Goal: Information Seeking & Learning: Learn about a topic

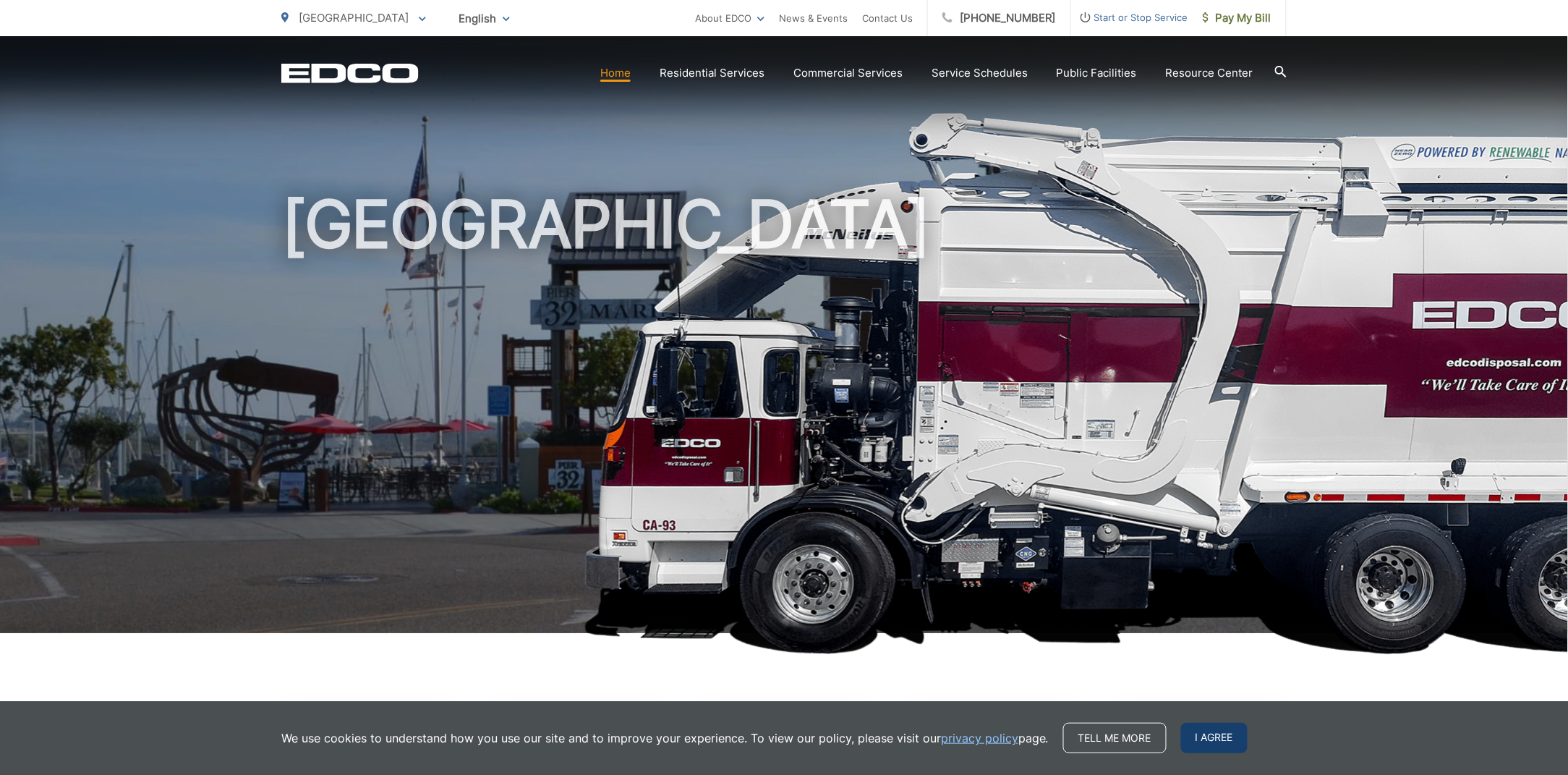
click at [1218, 733] on span "I agree" at bounding box center [1214, 738] width 67 height 30
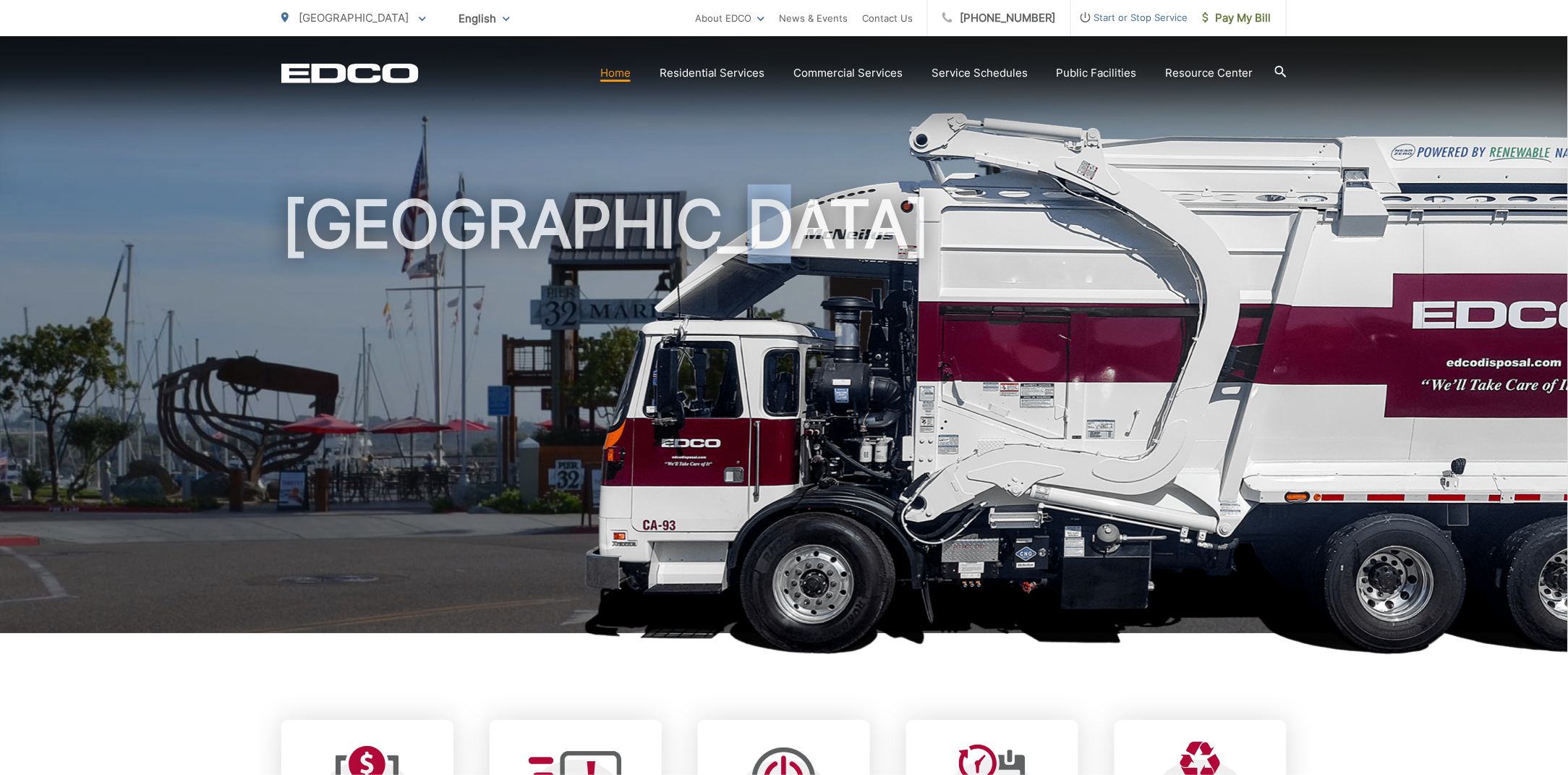
drag, startPoint x: 887, startPoint y: 472, endPoint x: 627, endPoint y: 484, distance: 260.3
click at [627, 484] on h1 "[GEOGRAPHIC_DATA]" at bounding box center [784, 417] width 1005 height 458
click at [622, 461] on h1 "[GEOGRAPHIC_DATA]" at bounding box center [784, 417] width 1005 height 458
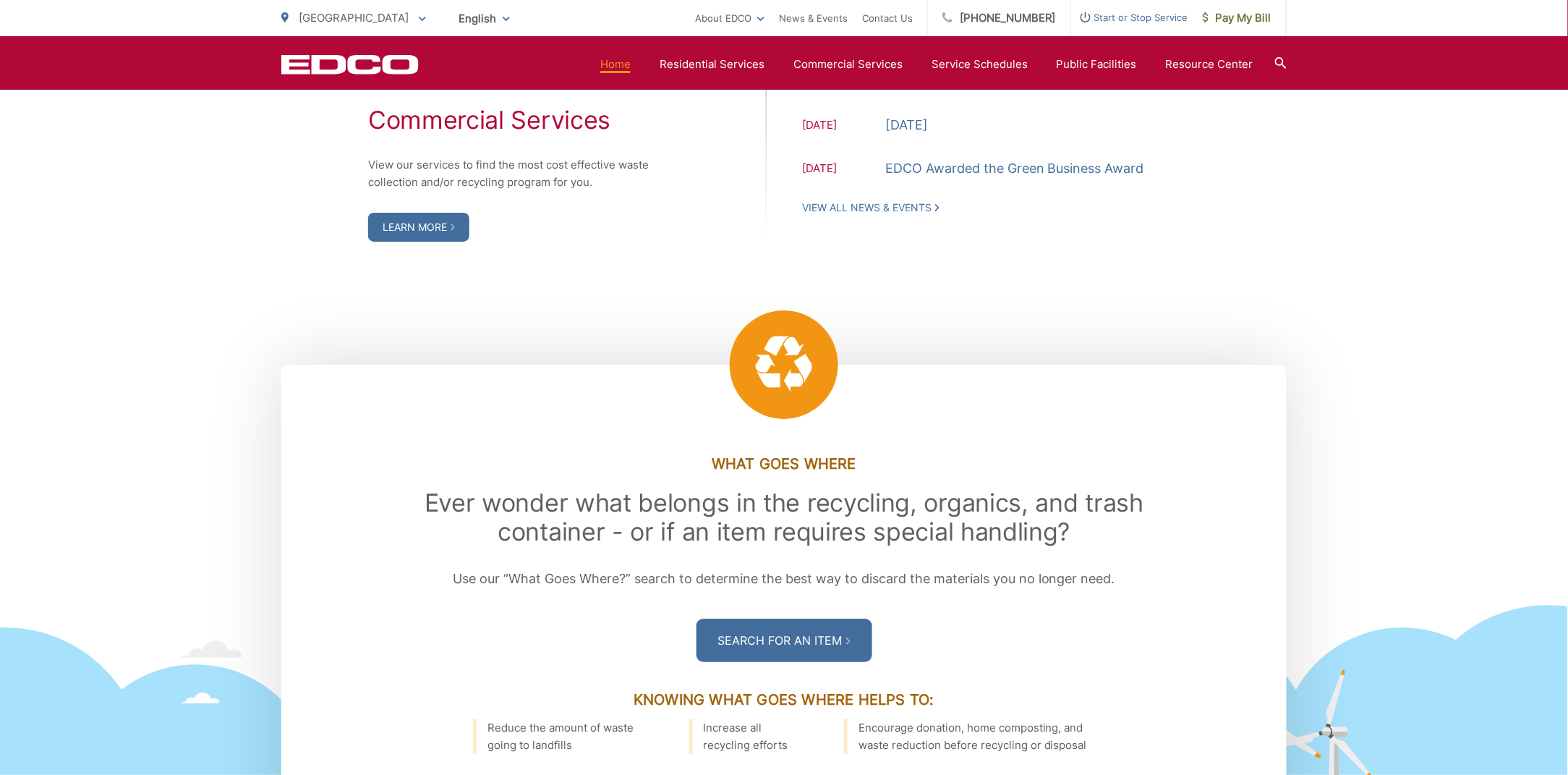
scroll to position [1990, 0]
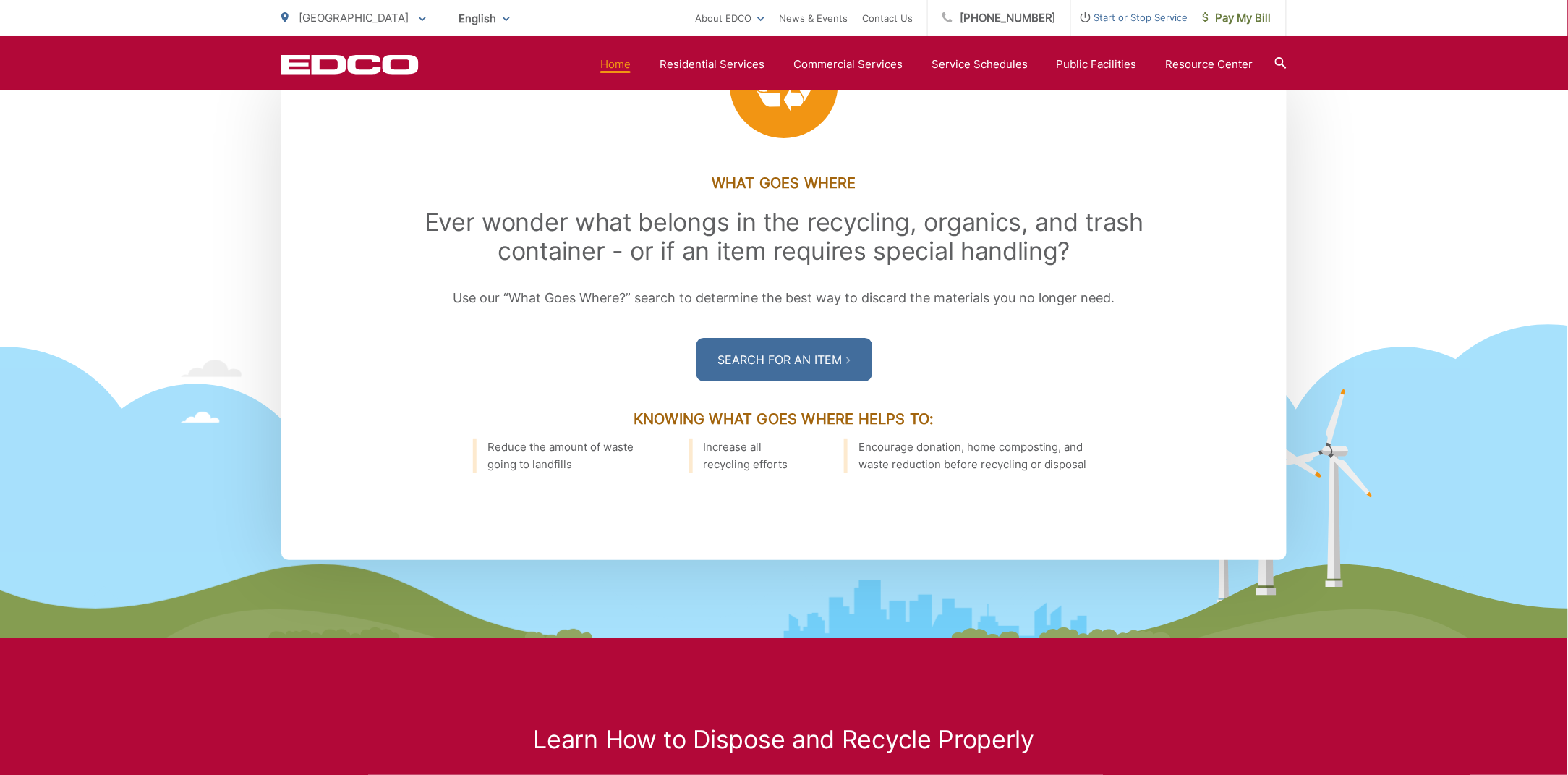
click at [15, 194] on div ".st0{fill-rule:evenodd;clip-rule:evenodd;fill:#fff} What Goes Where Ever wonder…" at bounding box center [784, 361] width 1568 height 554
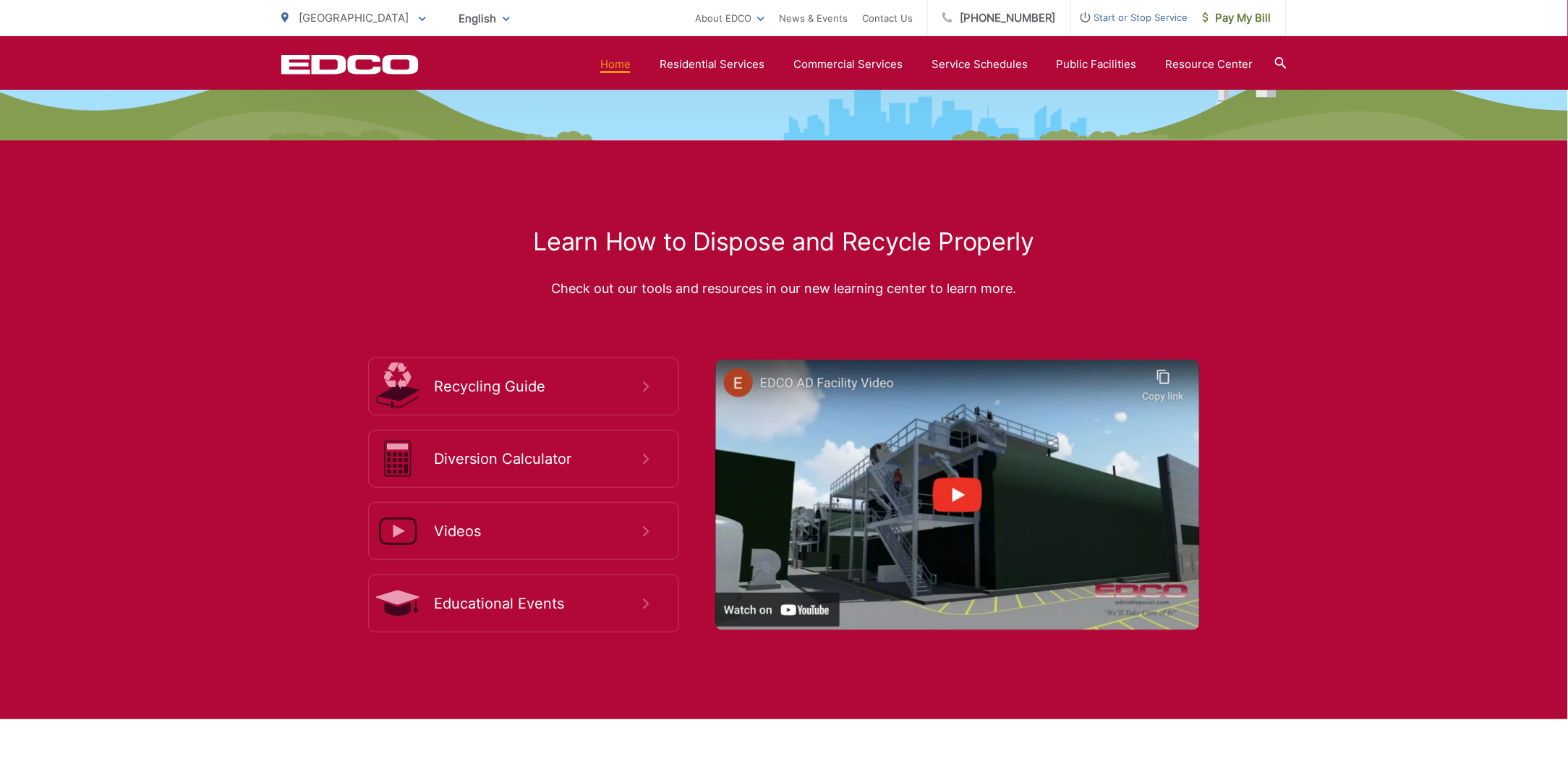
scroll to position [2713, 0]
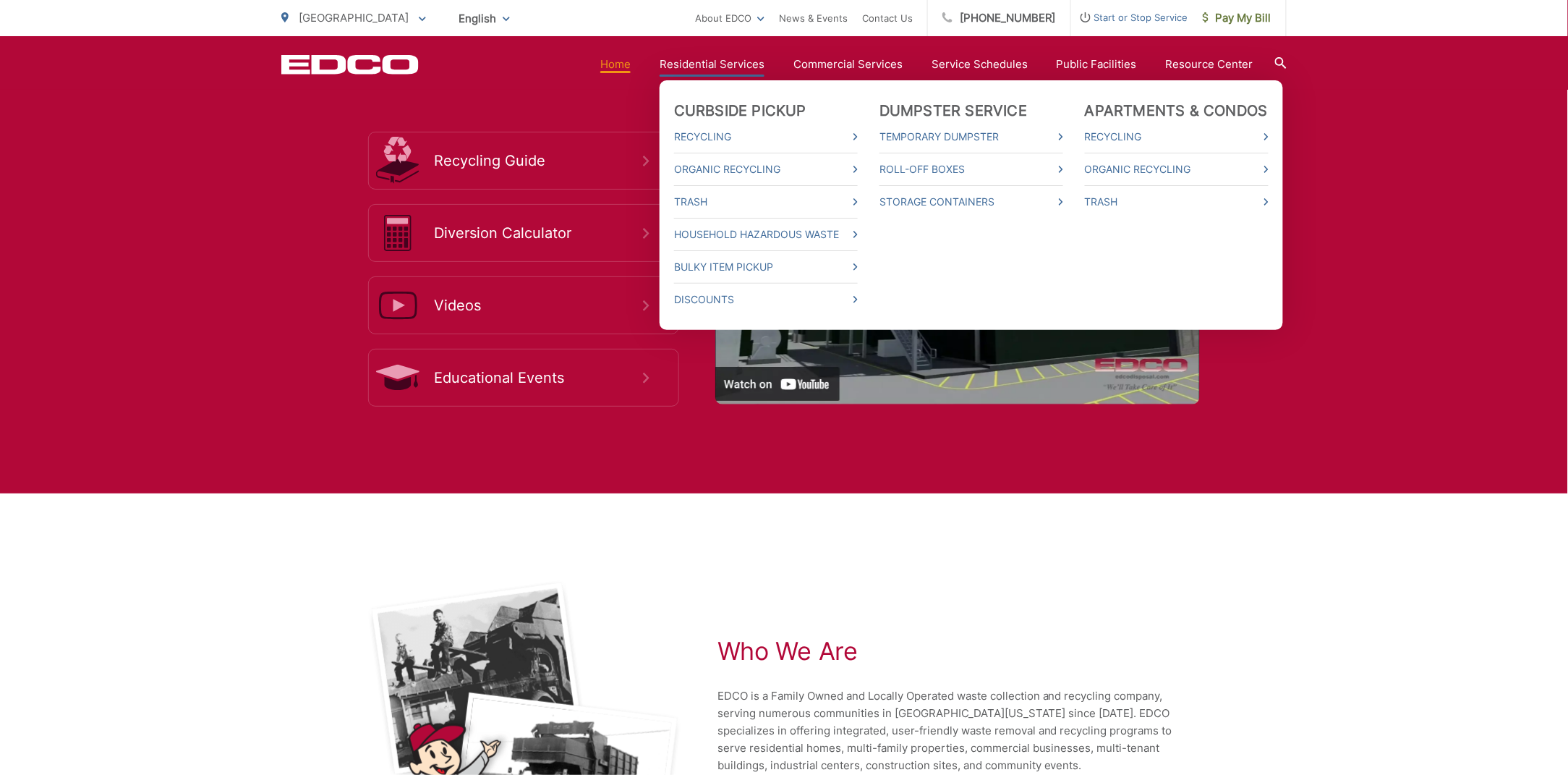
click at [924, 160] on li "Roll-Off Boxes" at bounding box center [972, 169] width 184 height 33
click at [923, 160] on link "Roll-Off Boxes" at bounding box center [972, 169] width 184 height 17
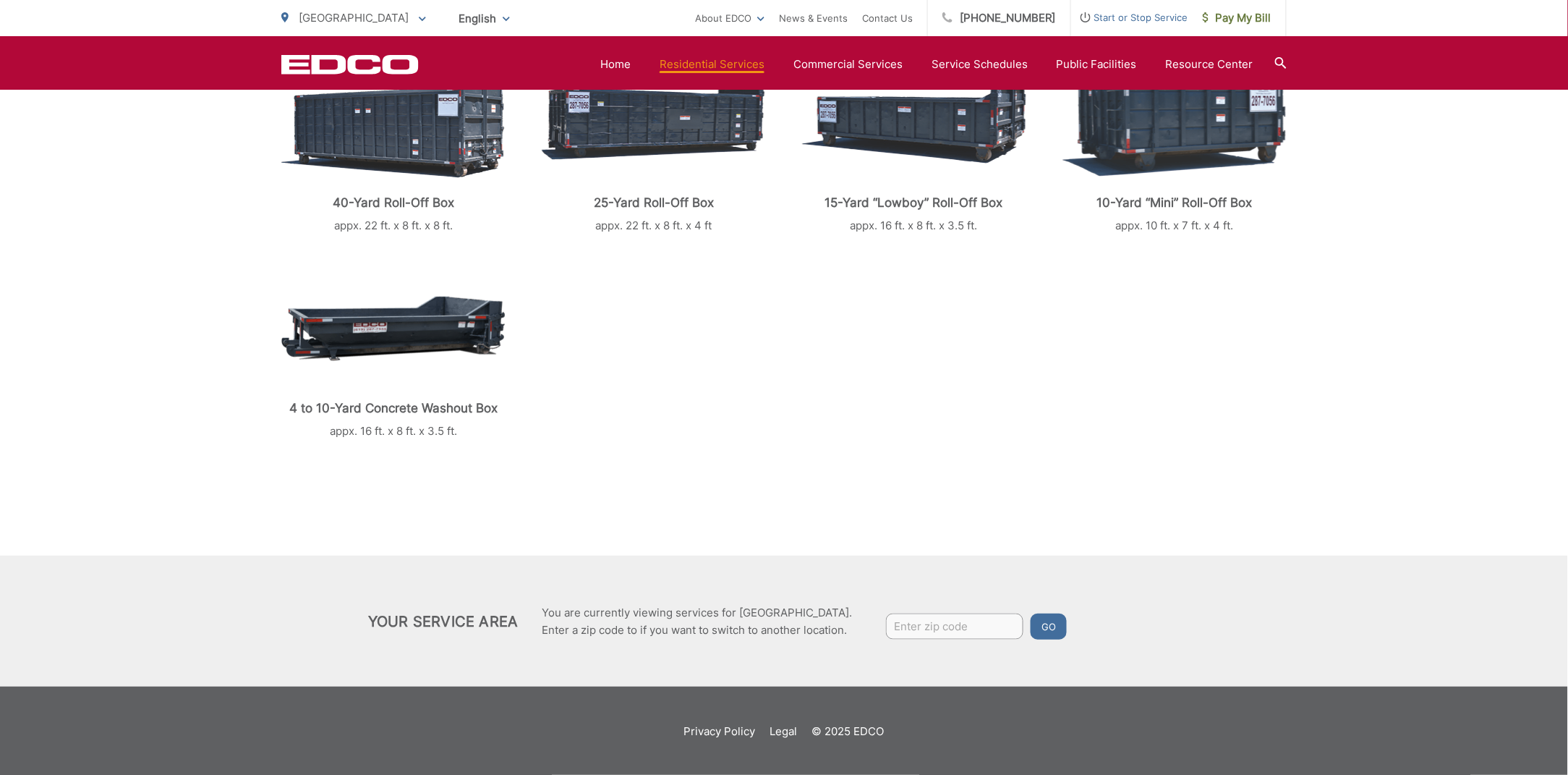
scroll to position [458, 0]
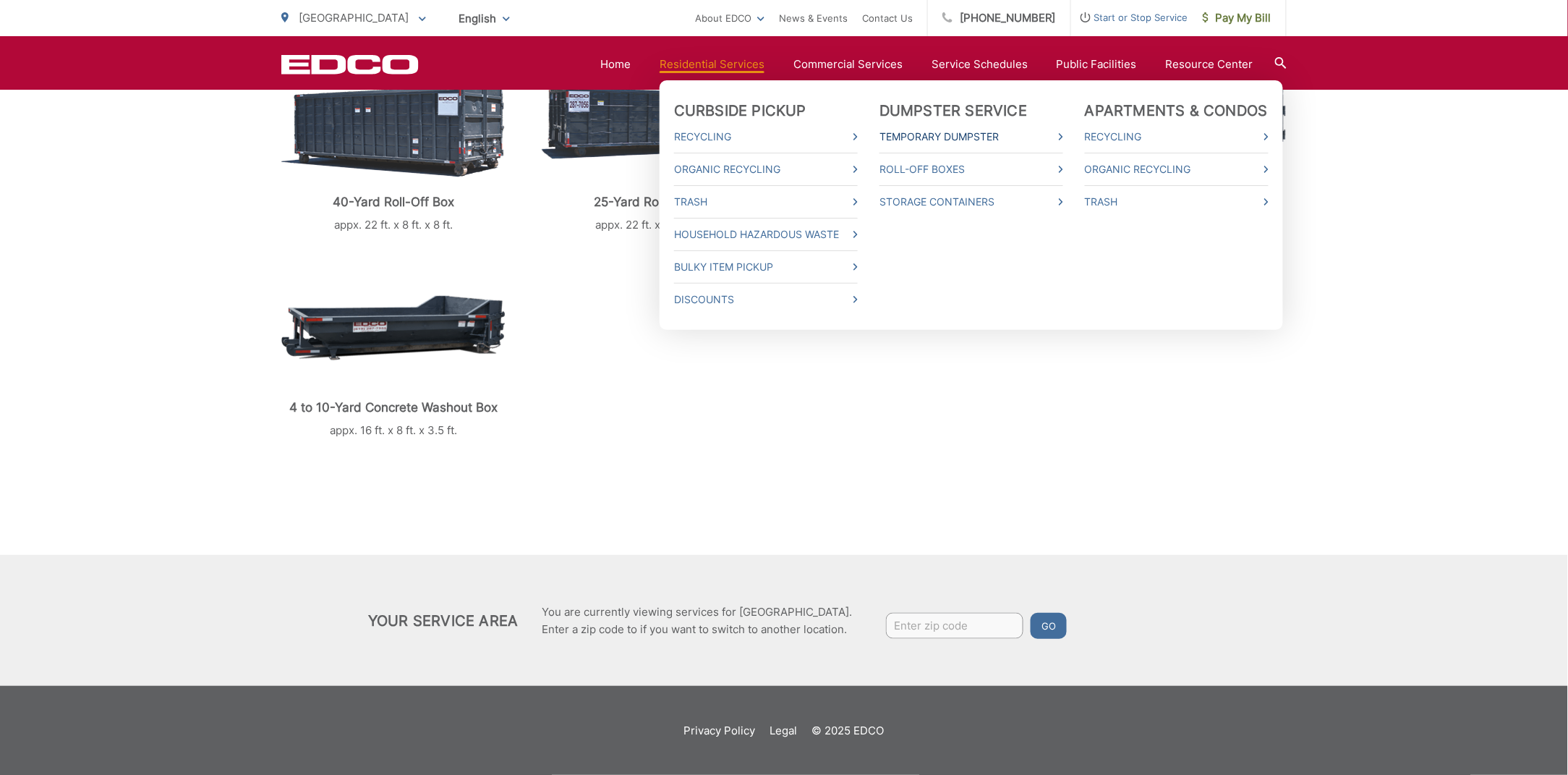
click at [991, 134] on link "Temporary Dumpster" at bounding box center [972, 136] width 184 height 17
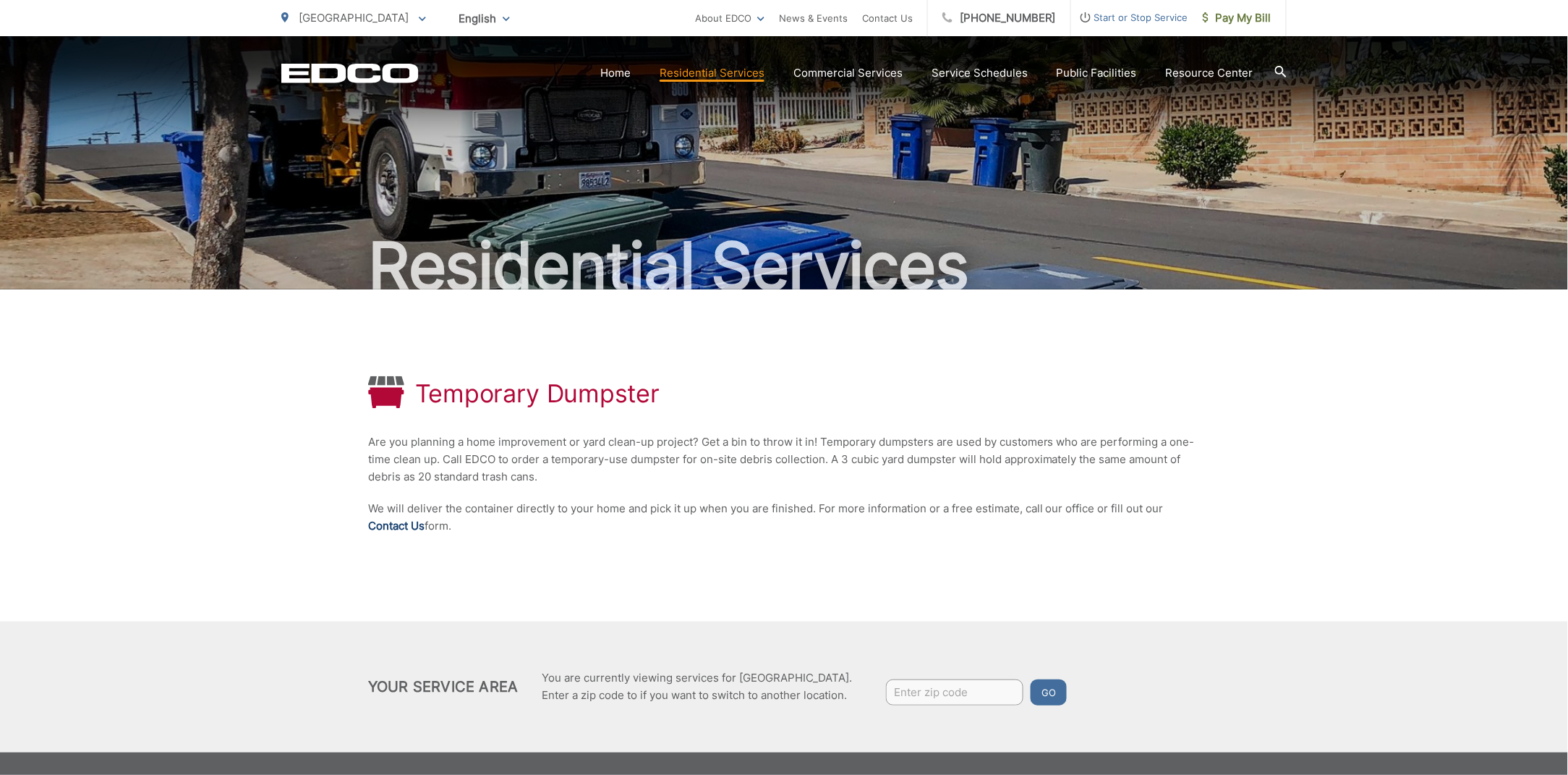
click at [398, 528] on link "Contact Us" at bounding box center [395, 525] width 56 height 17
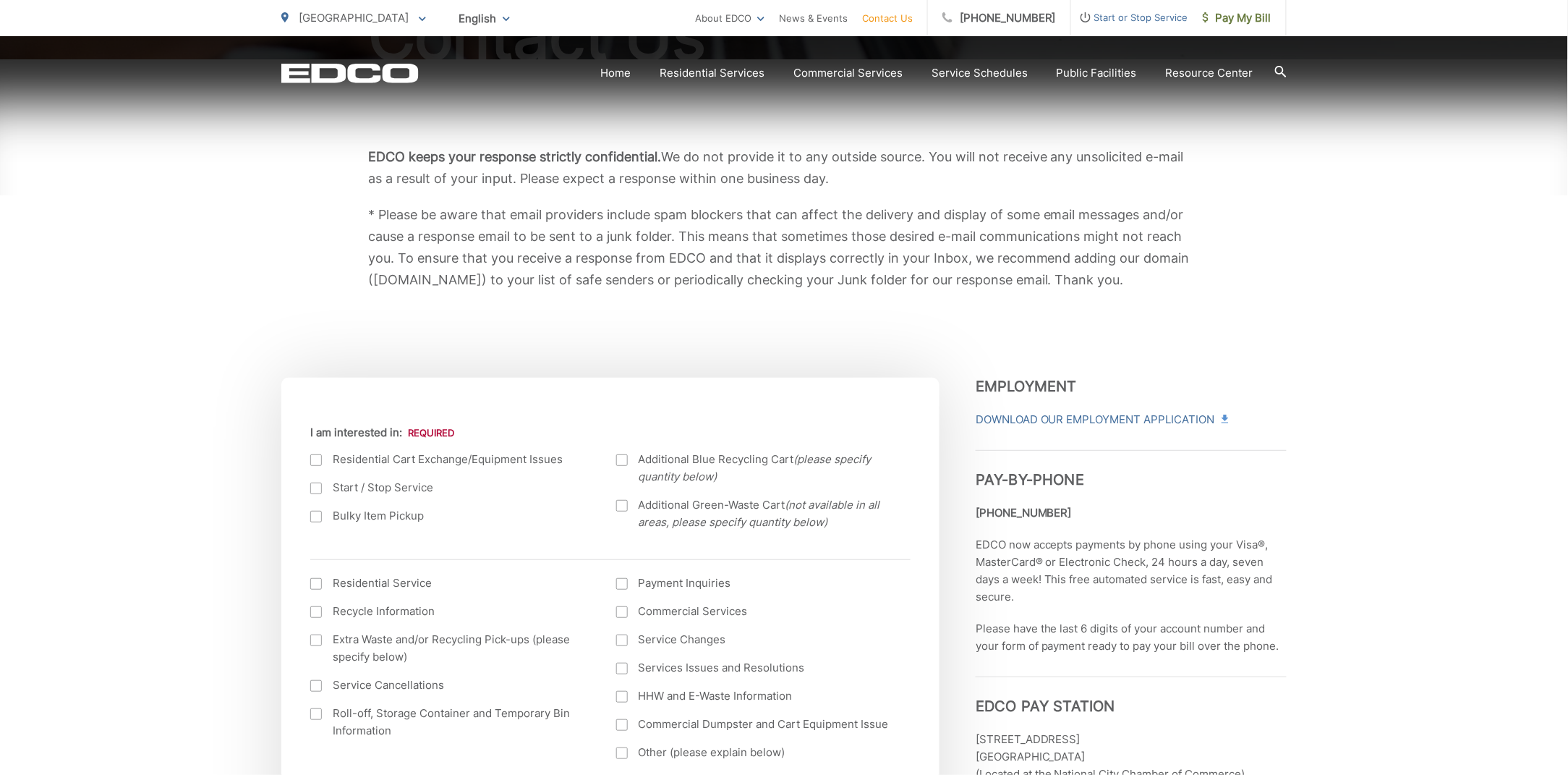
scroll to position [452, 0]
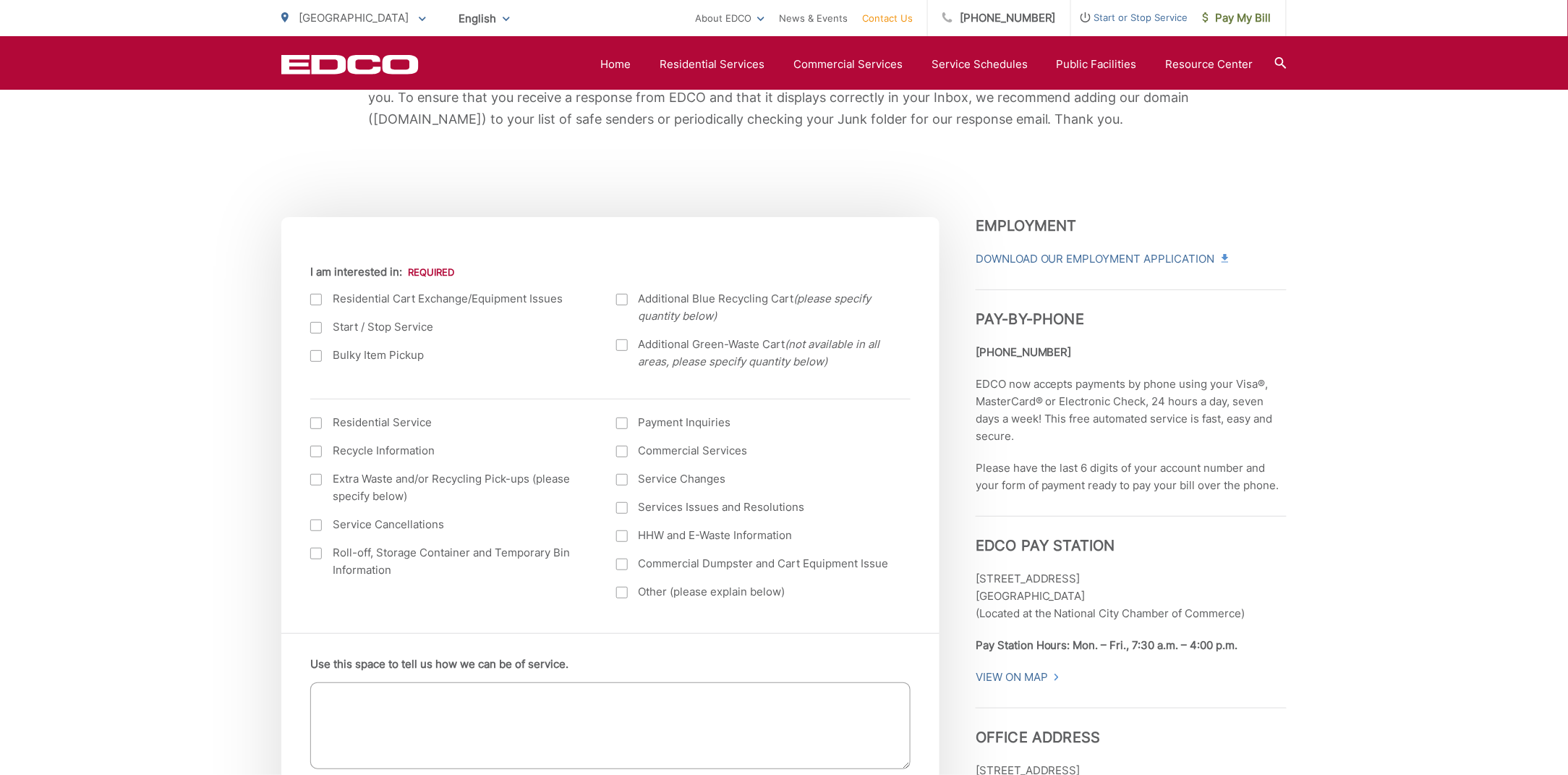
scroll to position [361, 0]
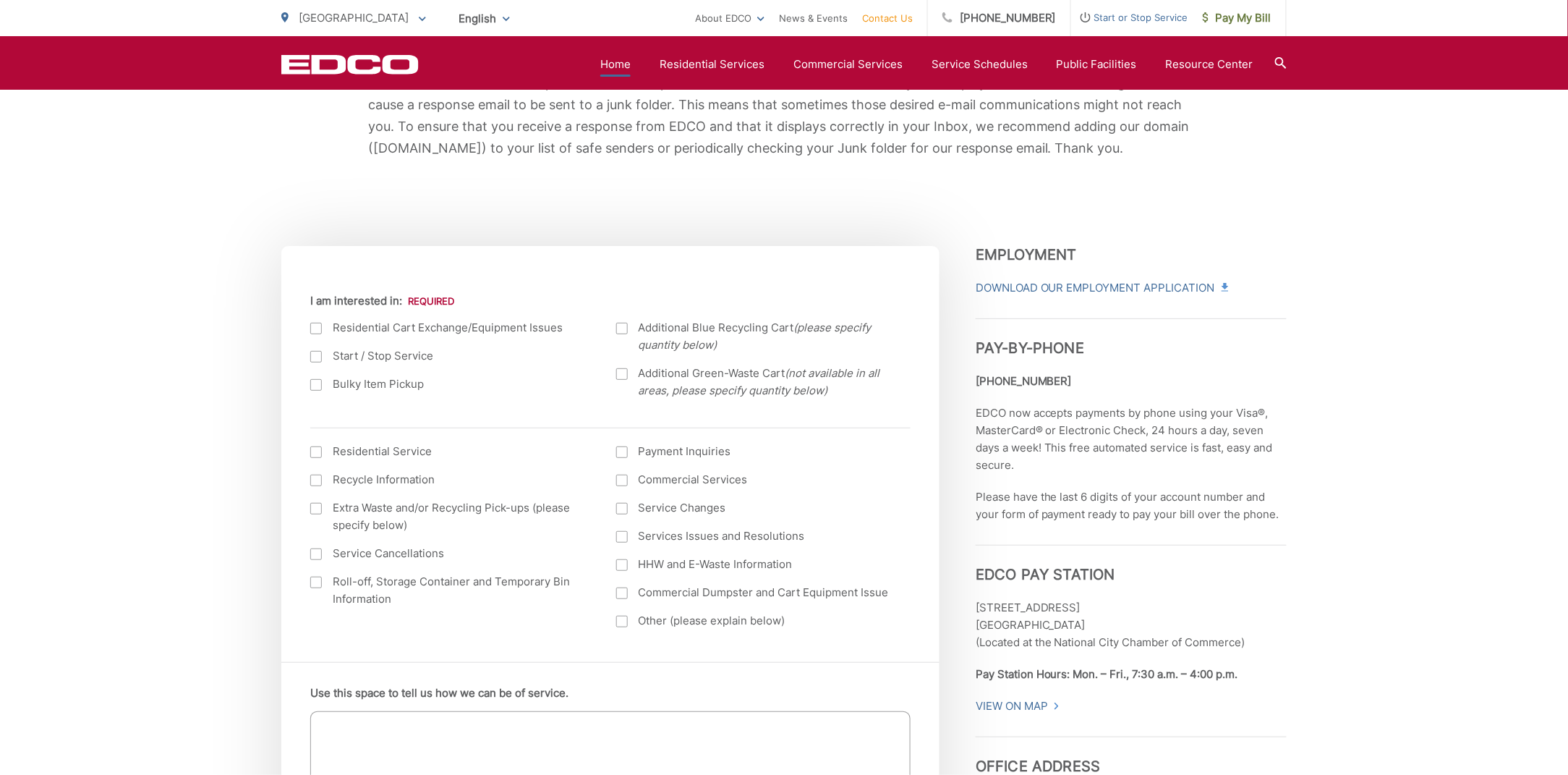
click at [619, 55] on link "Home" at bounding box center [615, 63] width 30 height 17
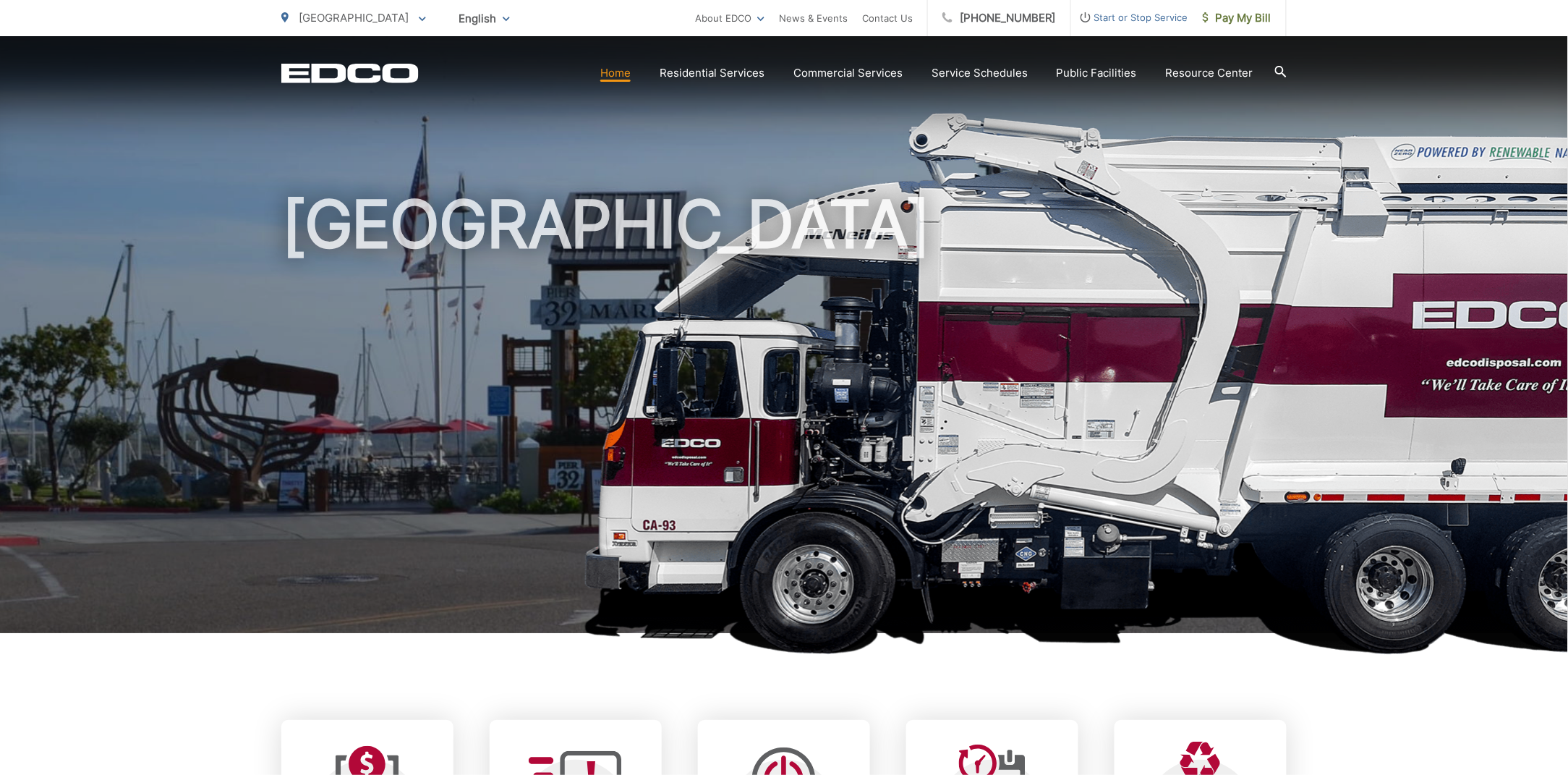
click at [507, 454] on h1 "[GEOGRAPHIC_DATA]" at bounding box center [784, 417] width 1005 height 458
click at [112, 291] on picture at bounding box center [784, 394] width 1568 height 564
click at [338, 10] on p "[GEOGRAPHIC_DATA]" at bounding box center [354, 18] width 145 height 17
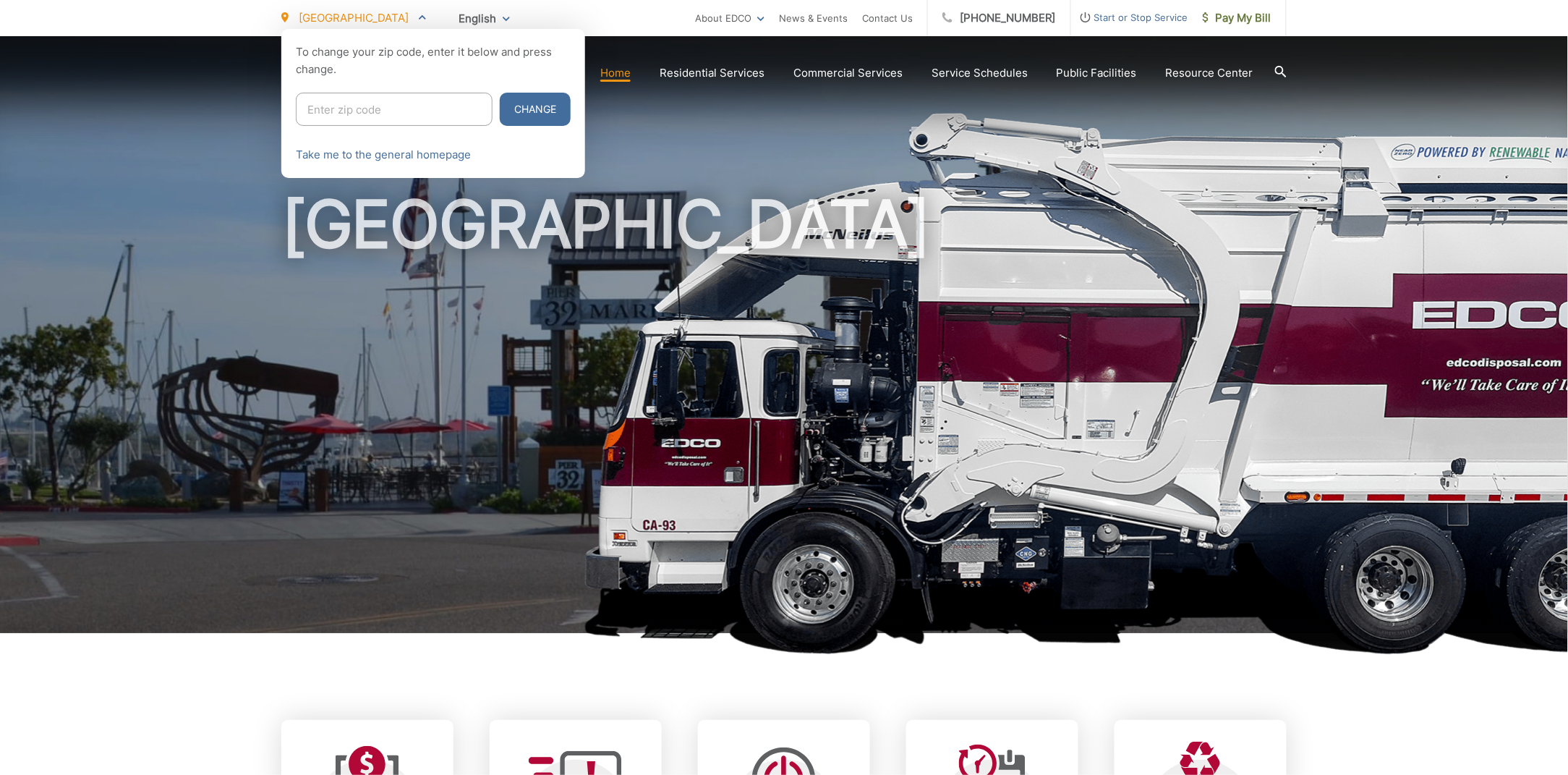
click at [343, 112] on input "Enter zip code" at bounding box center [394, 109] width 197 height 33
type input "91935"
click at [500, 93] on button "Change" at bounding box center [535, 109] width 71 height 33
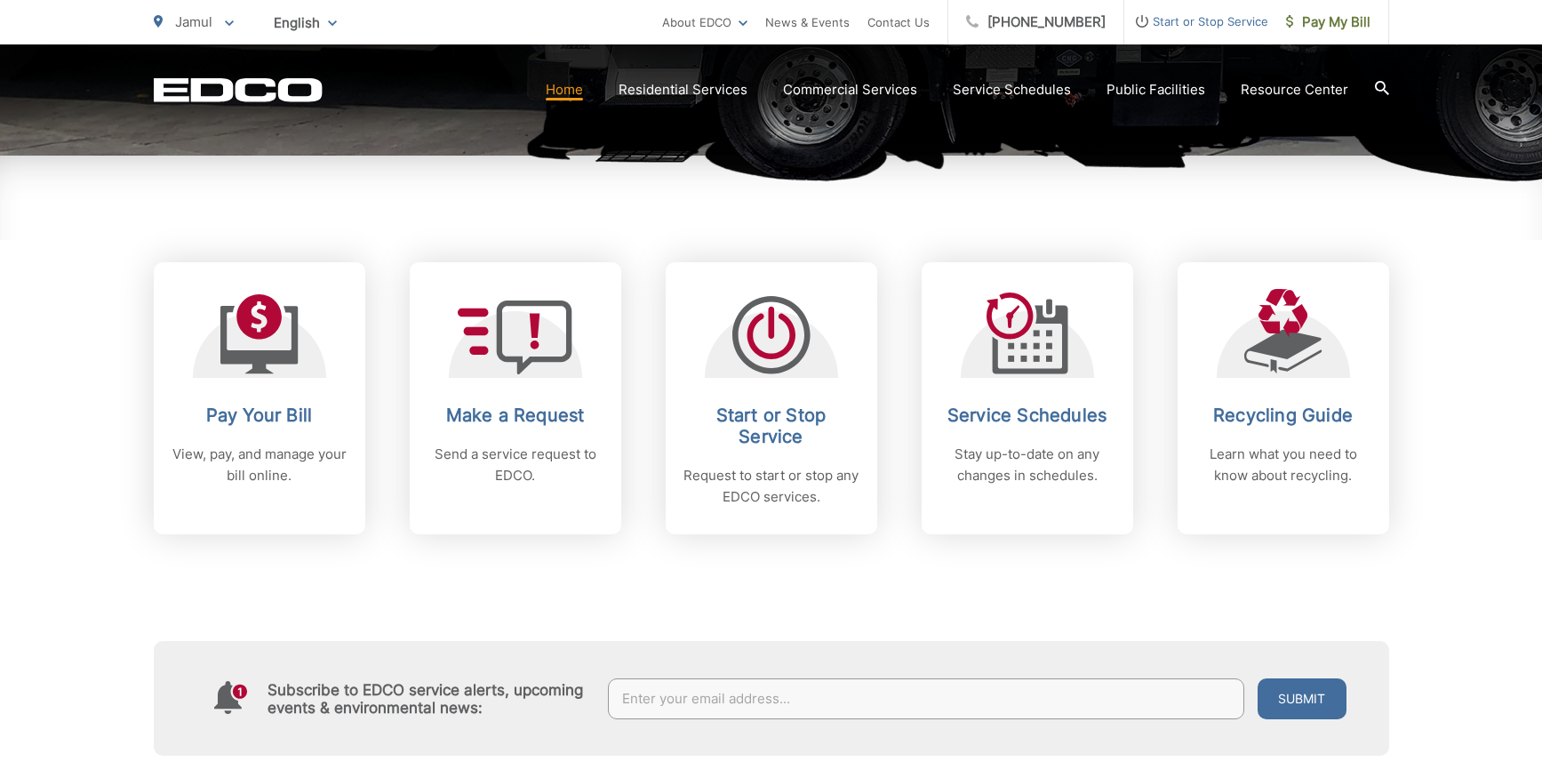
scroll to position [889, 0]
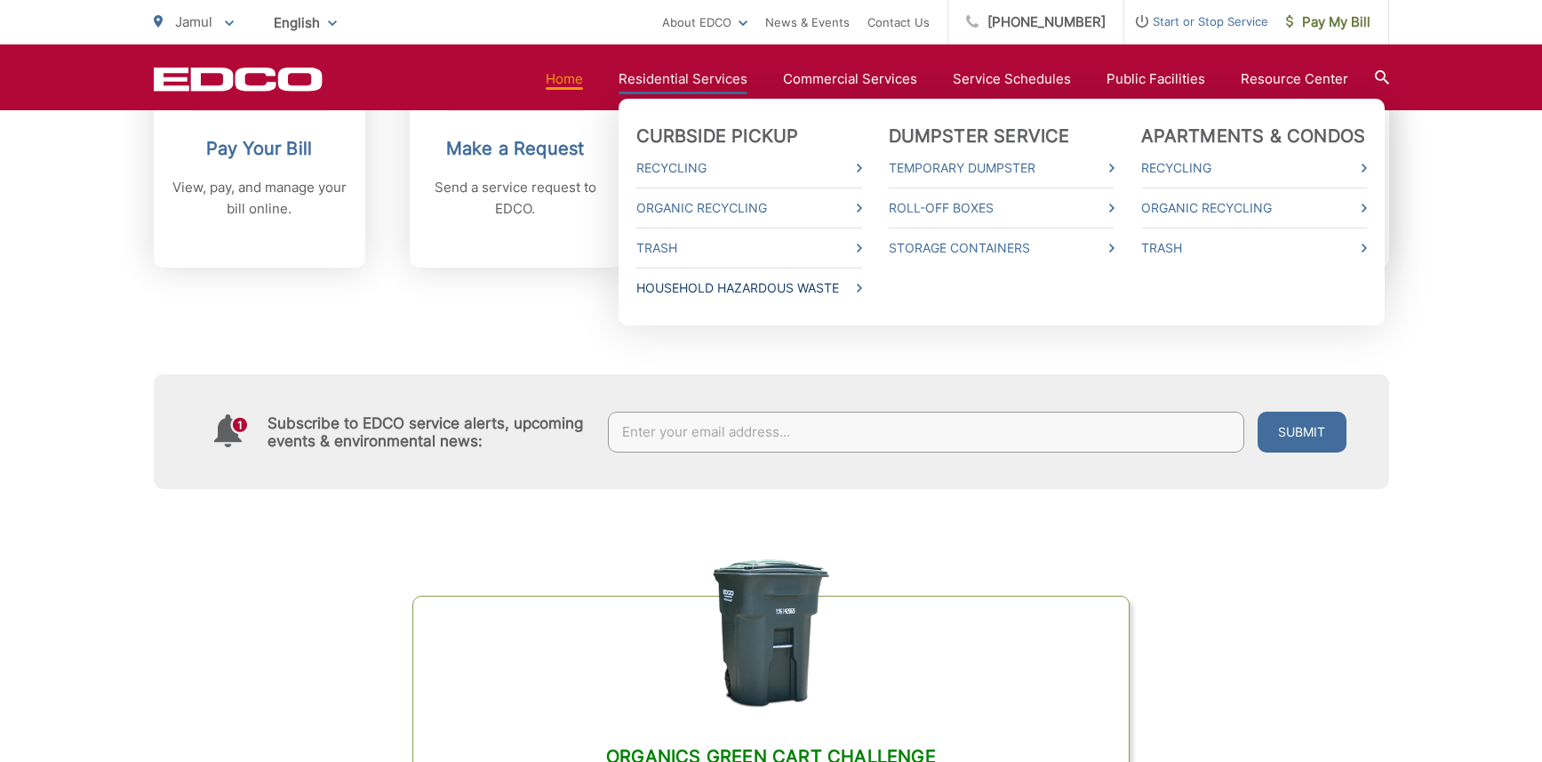
click at [737, 291] on link "Household Hazardous Waste" at bounding box center [749, 287] width 226 height 21
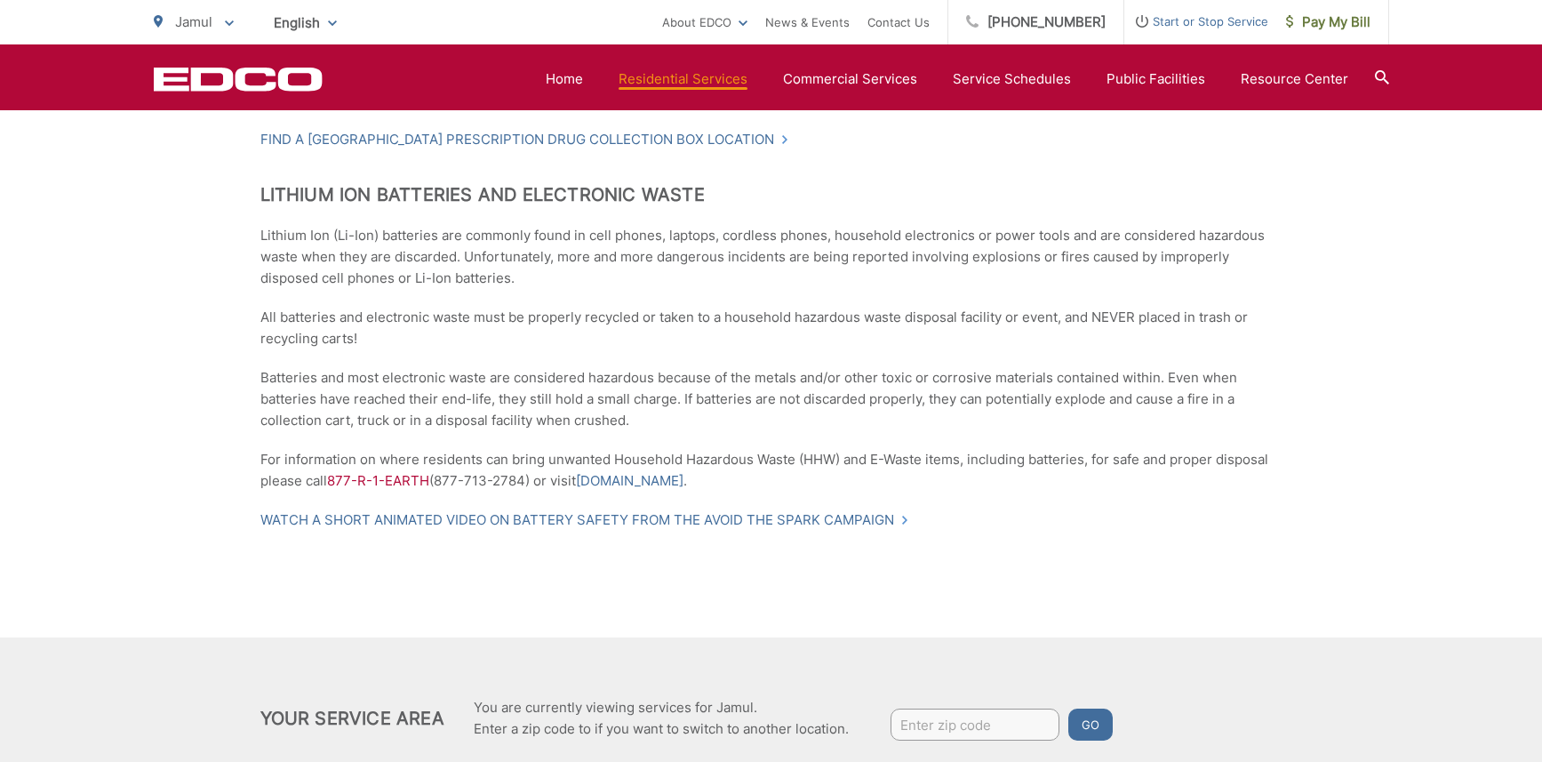
scroll to position [1265, 0]
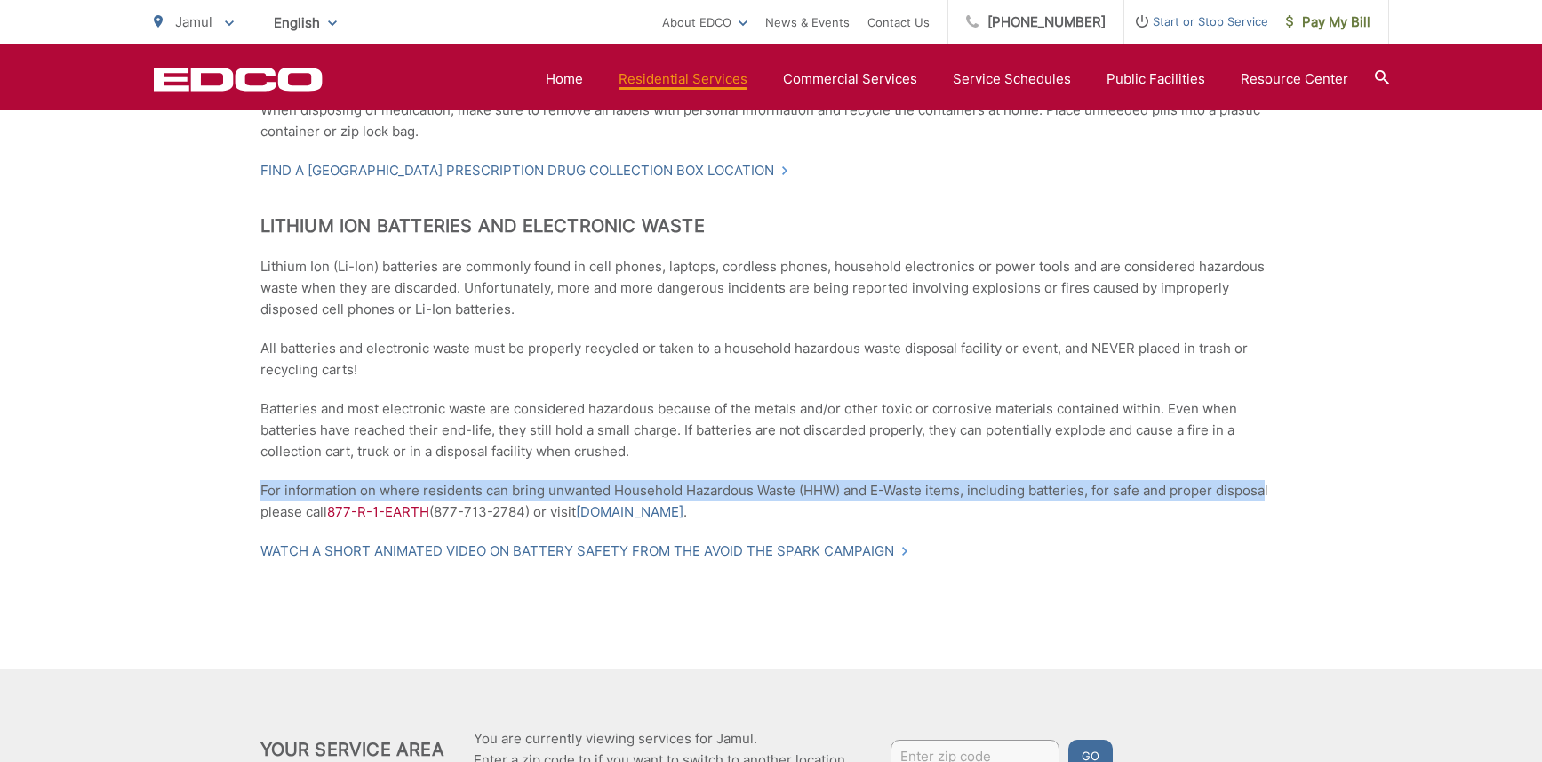
drag, startPoint x: 257, startPoint y: 469, endPoint x: 1267, endPoint y: 495, distance: 1010.8
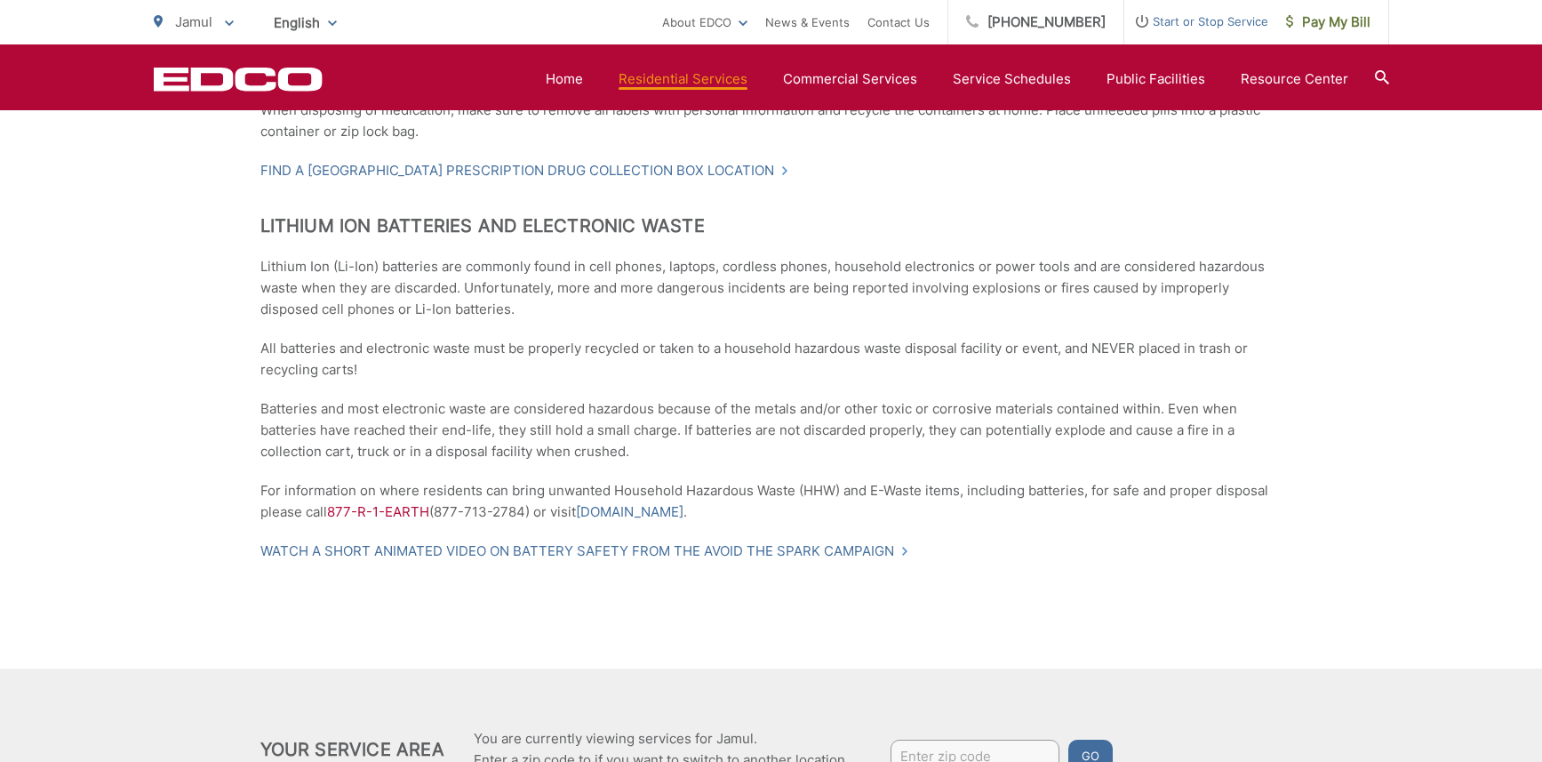
drag, startPoint x: 1031, startPoint y: 576, endPoint x: 1044, endPoint y: 647, distance: 72.3
